Goal: Task Accomplishment & Management: Use online tool/utility

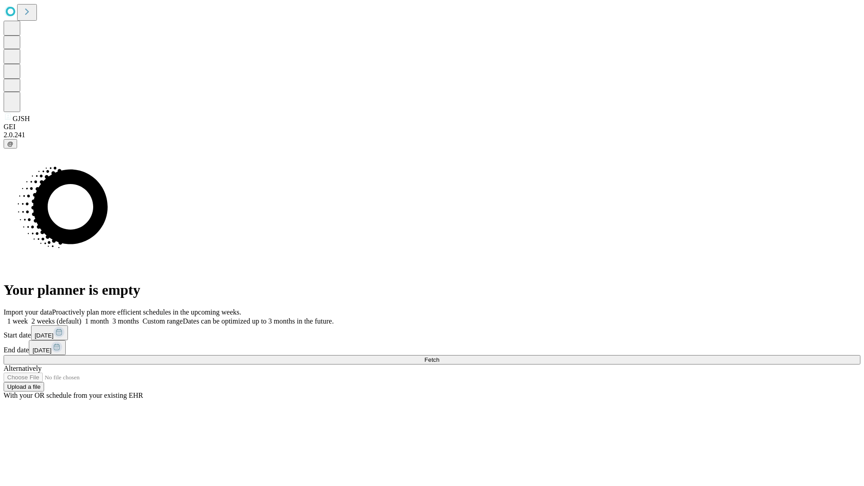
click at [439, 357] on span "Fetch" at bounding box center [432, 360] width 15 height 7
